Goal: Task Accomplishment & Management: Complete application form

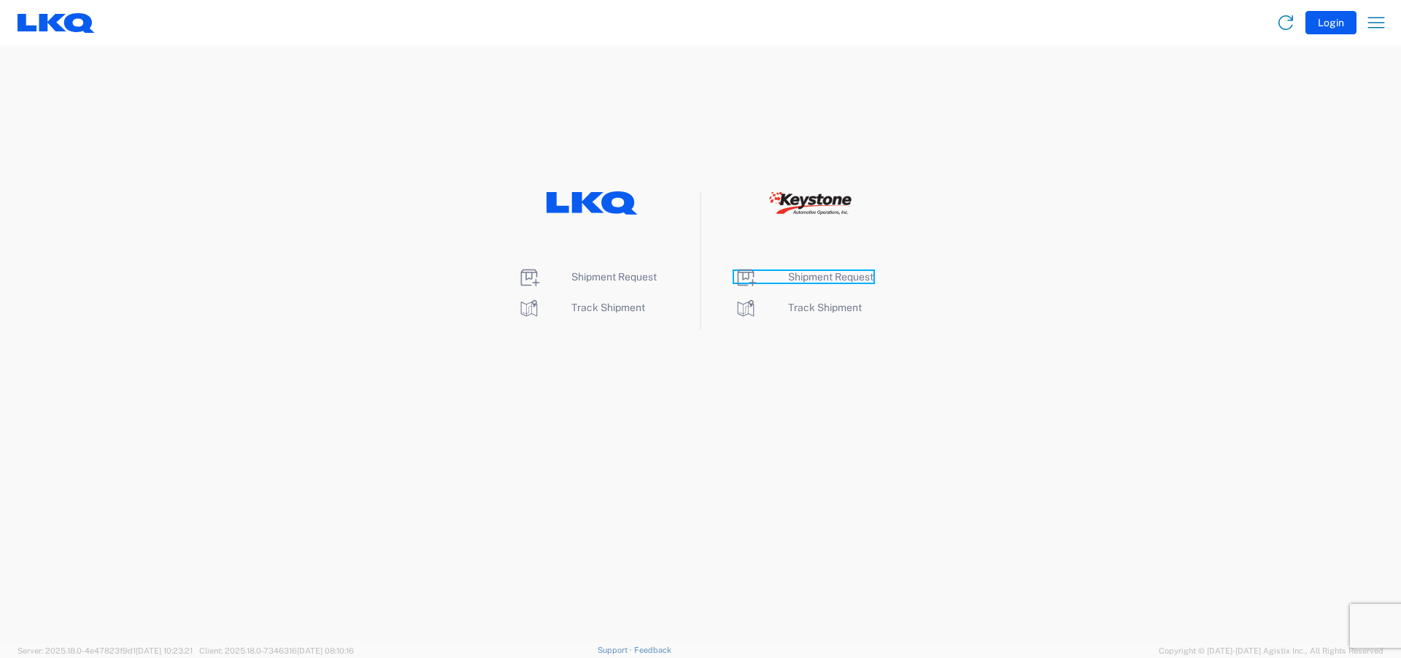
click at [869, 277] on span "Shipment Request" at bounding box center [830, 277] width 85 height 12
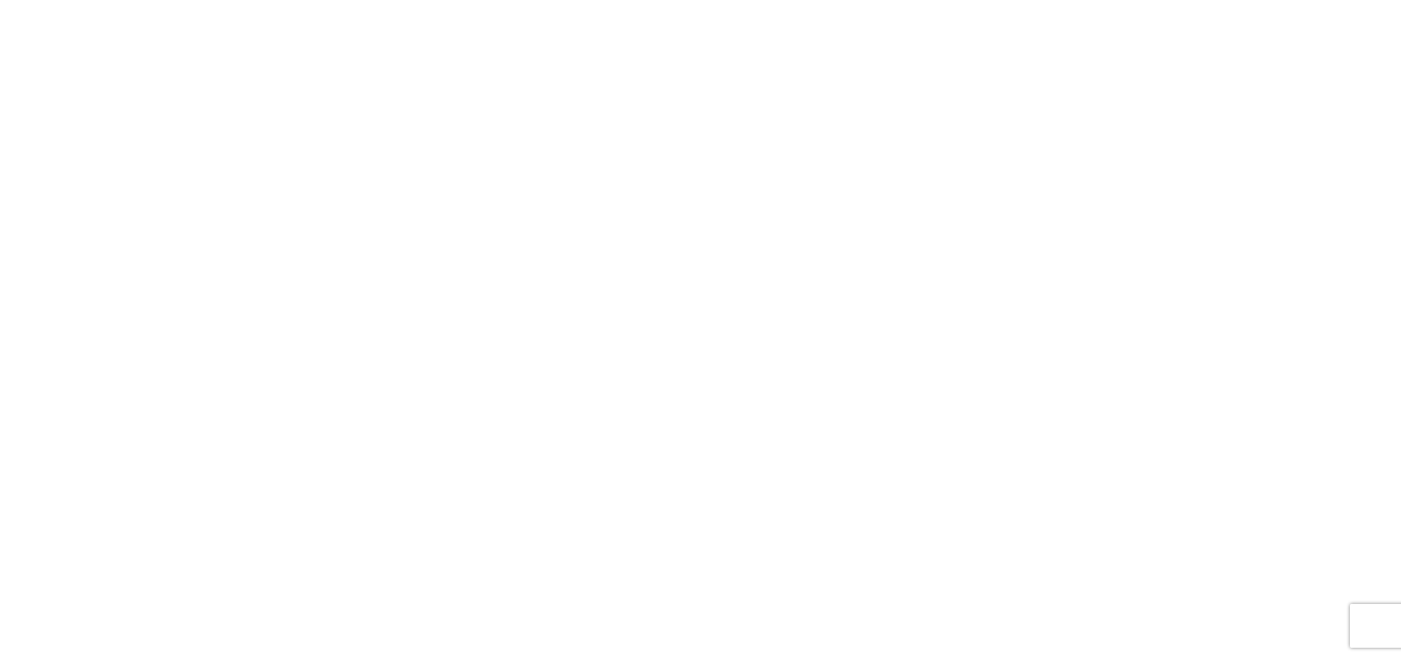
drag, startPoint x: 631, startPoint y: 215, endPoint x: 1124, endPoint y: 7, distance: 535.5
click at [632, 215] on agx-forms-root at bounding box center [700, 329] width 1401 height 658
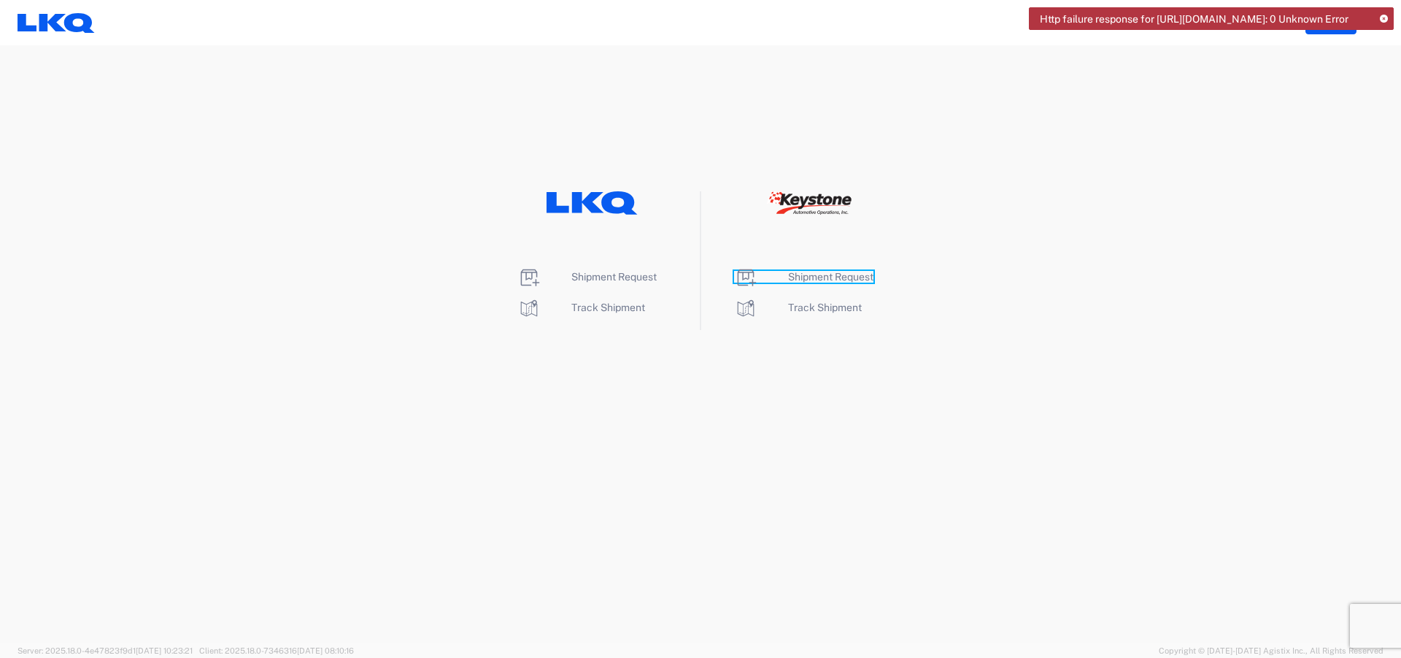
click at [815, 274] on span "Shipment Request" at bounding box center [830, 277] width 85 height 12
